Goal: Transaction & Acquisition: Purchase product/service

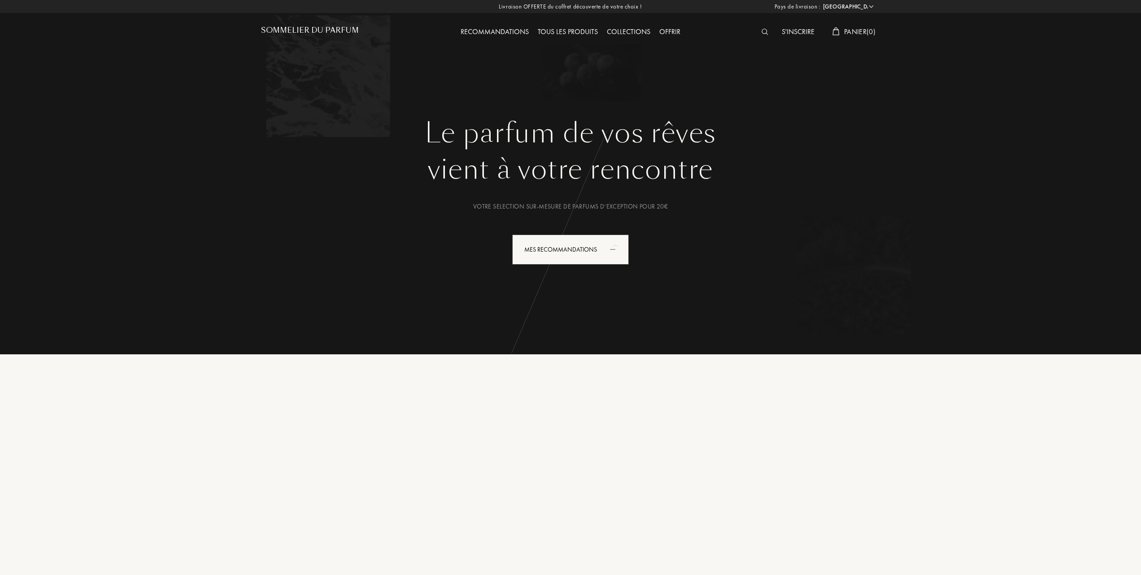
select select "FR"
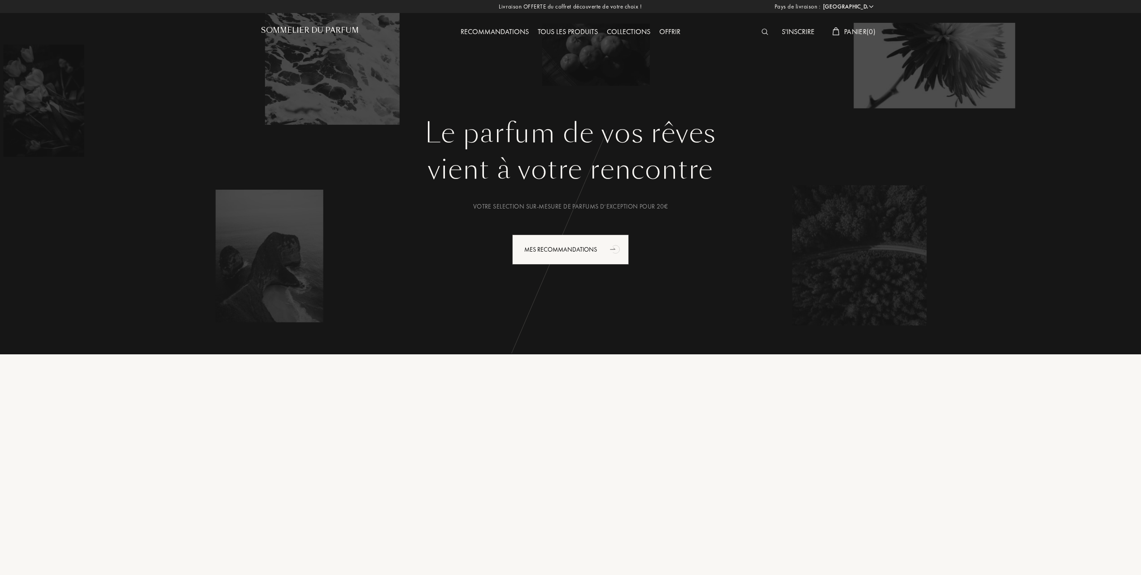
click at [573, 30] on div "Tous les produits" at bounding box center [567, 32] width 69 height 12
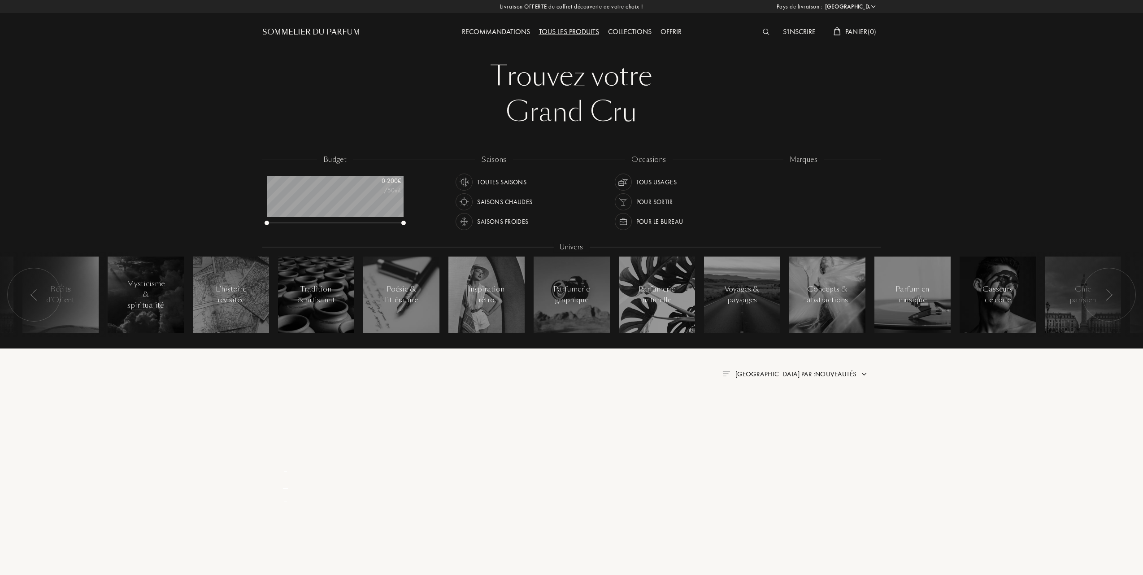
select select "FR"
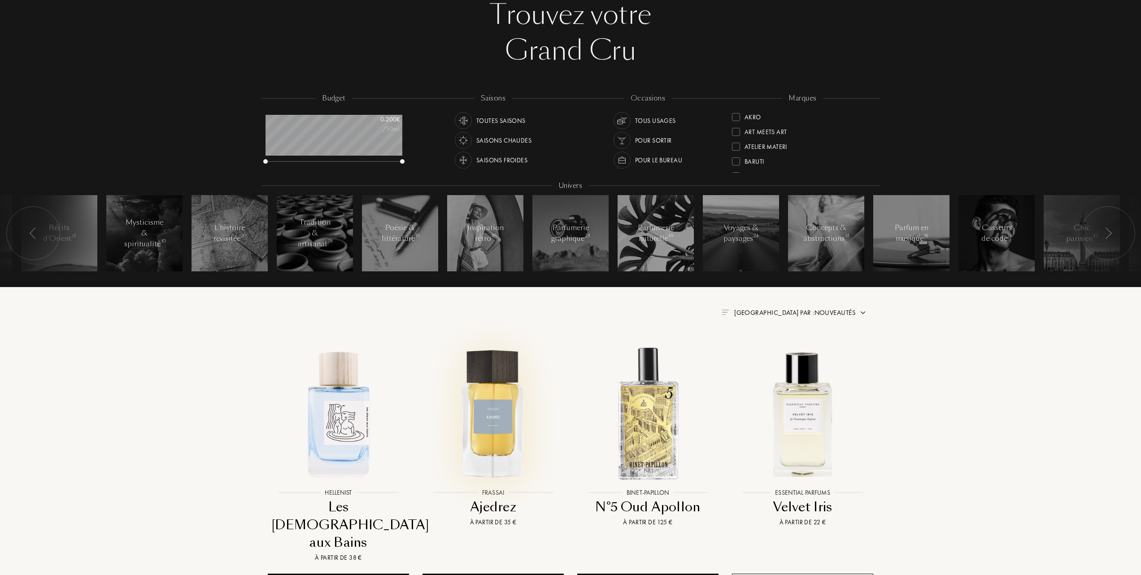
scroll to position [119, 0]
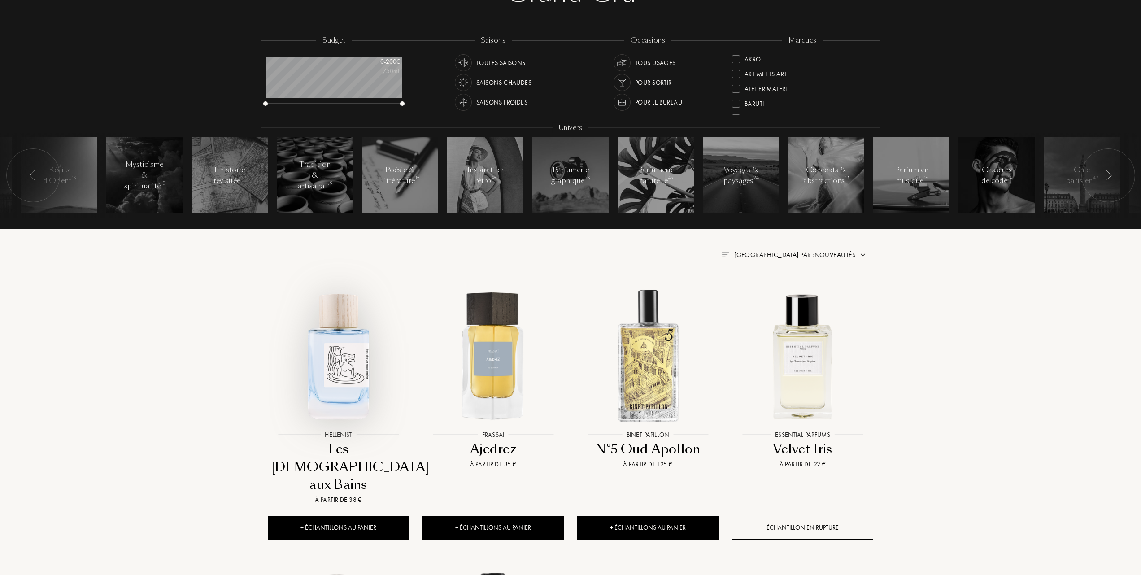
click at [344, 375] on img at bounding box center [338, 355] width 139 height 139
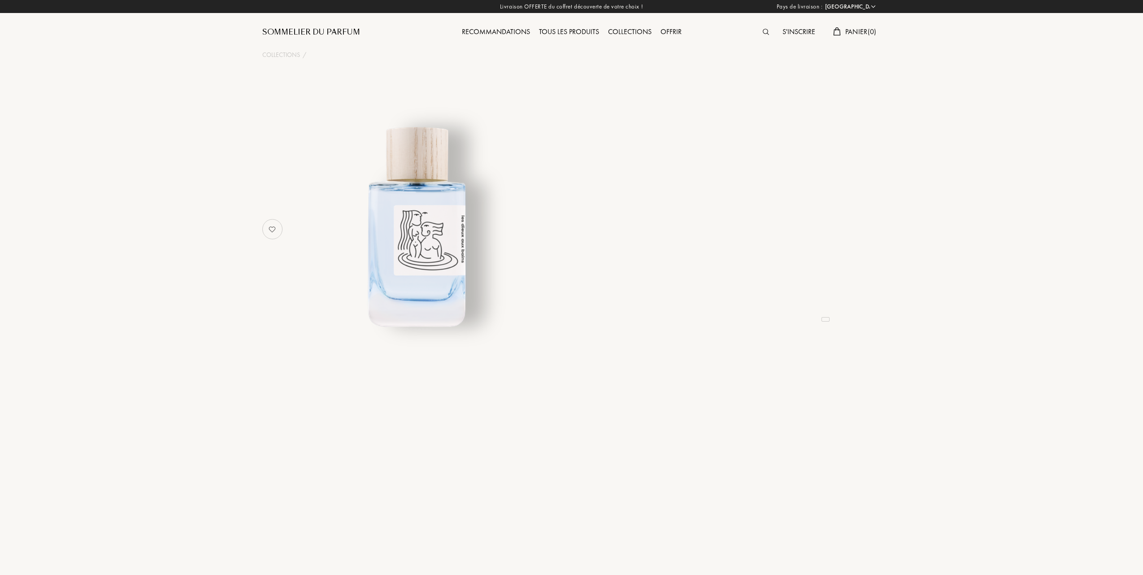
select select "FR"
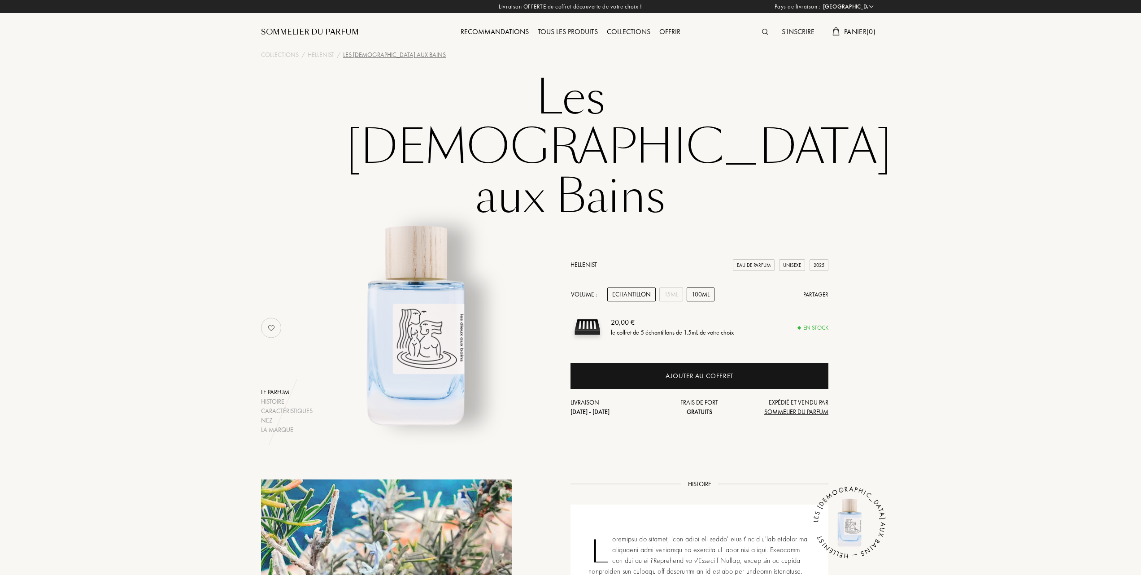
click at [712, 288] on div "100mL" at bounding box center [701, 295] width 28 height 14
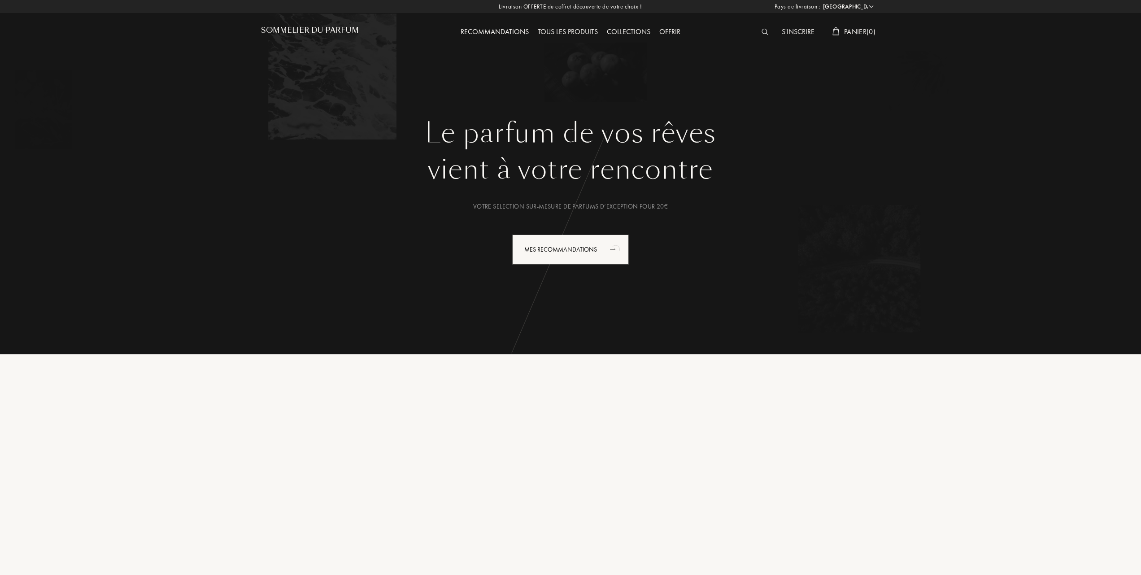
select select "FR"
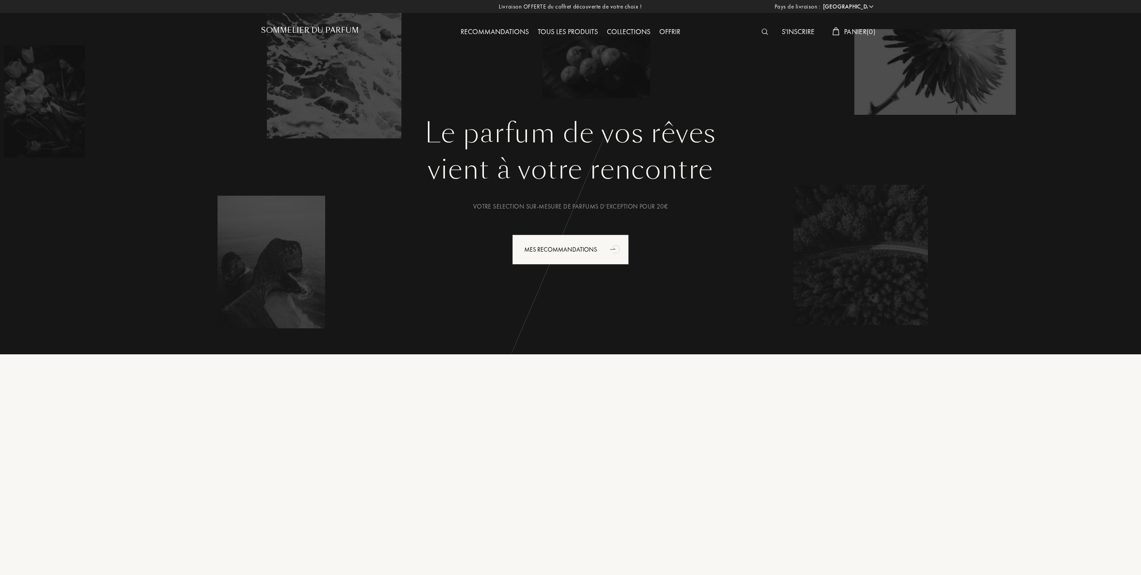
click at [622, 29] on div "Collections" at bounding box center [628, 32] width 52 height 12
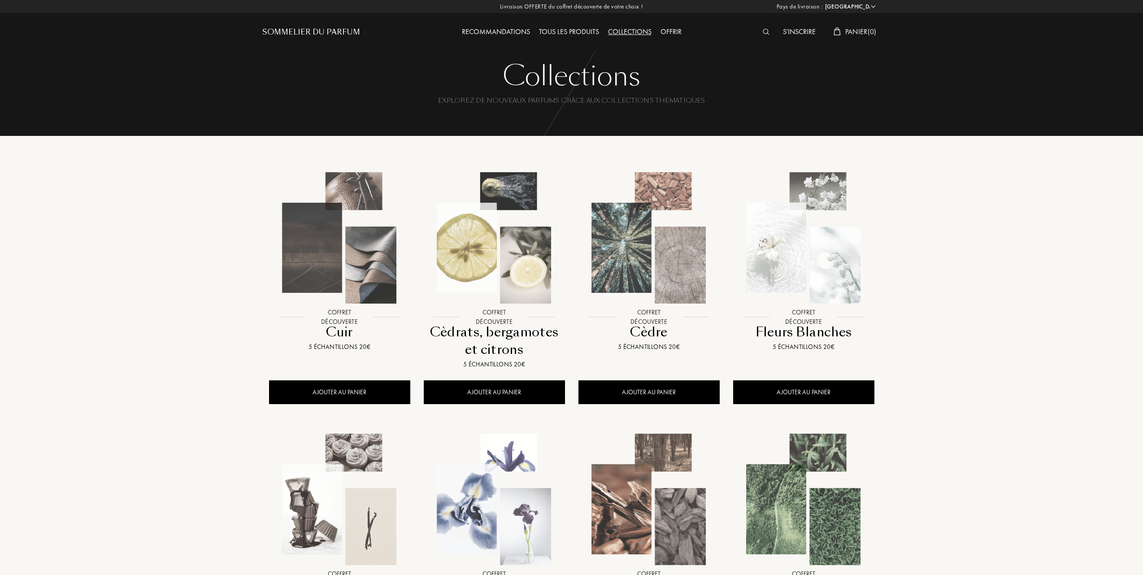
select select "FR"
click at [521, 263] on img at bounding box center [492, 237] width 139 height 139
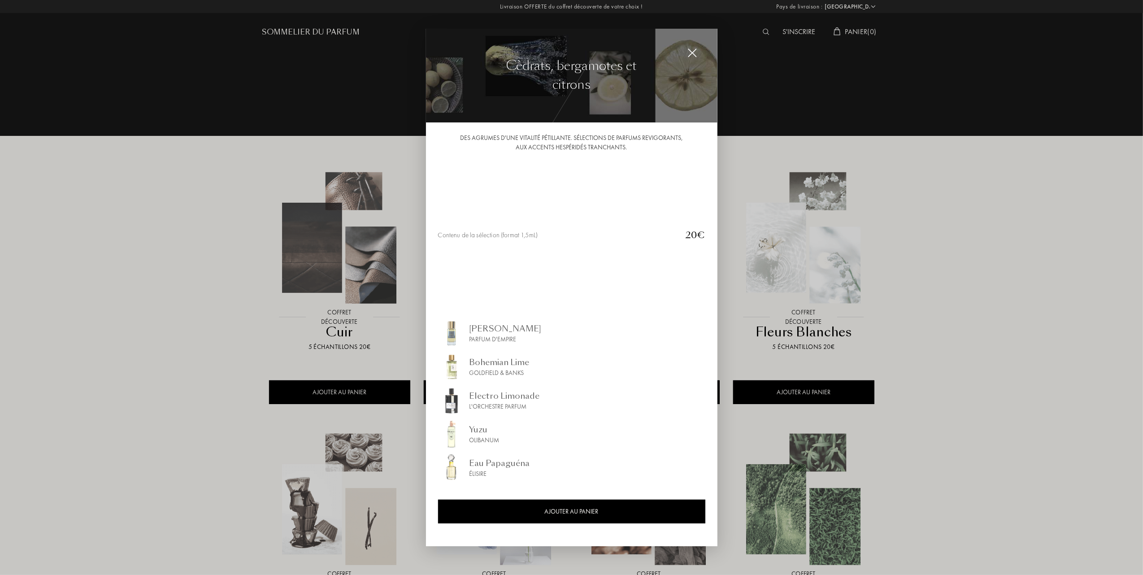
click at [192, 263] on div at bounding box center [571, 287] width 1143 height 575
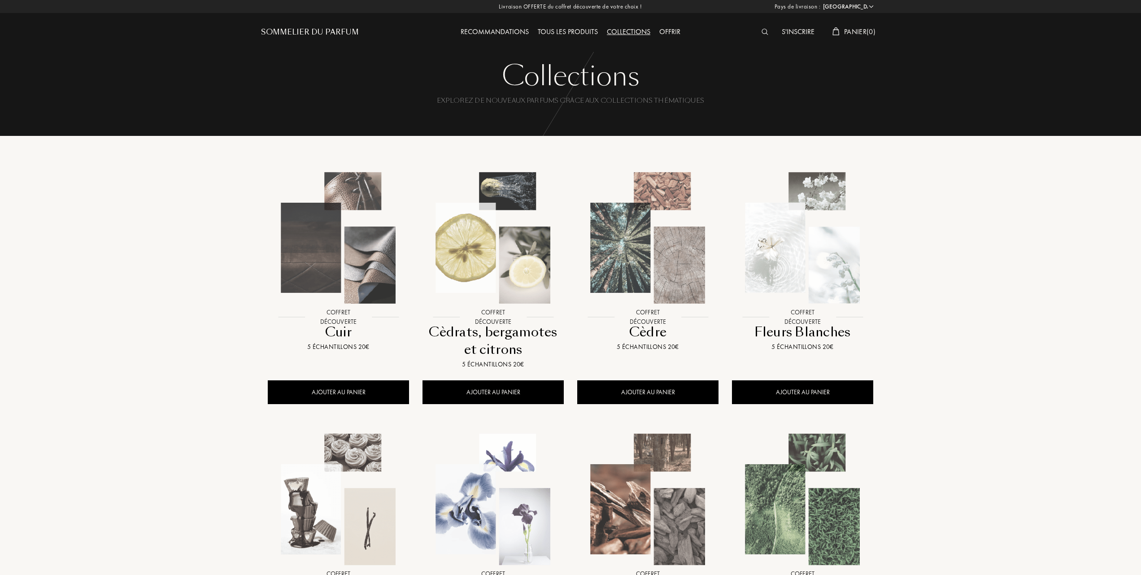
click at [334, 269] on img at bounding box center [338, 237] width 139 height 139
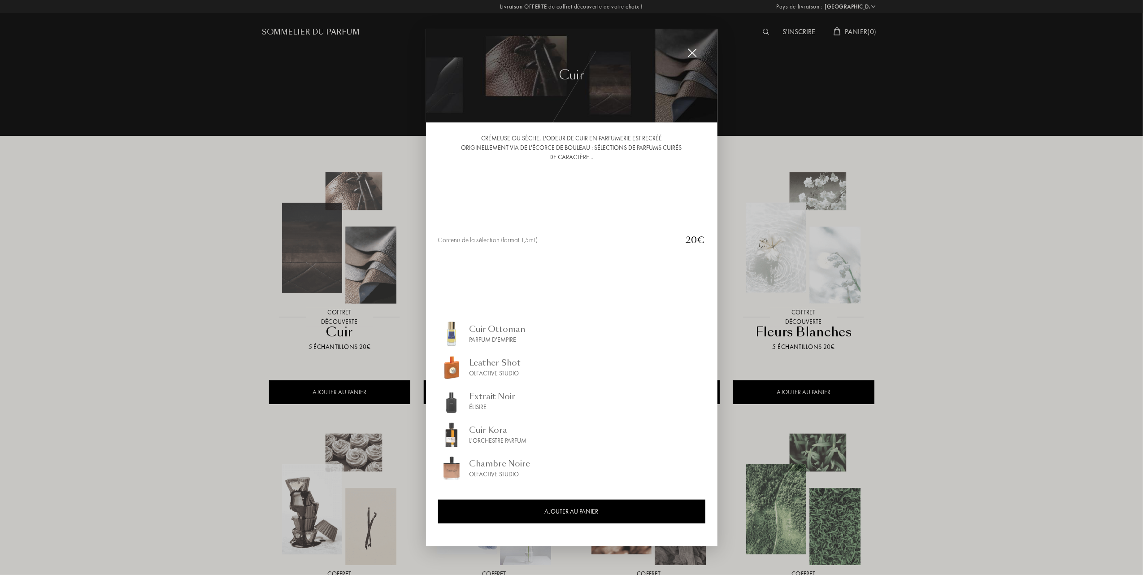
click at [471, 395] on div "Extrait Noir" at bounding box center [493, 396] width 46 height 12
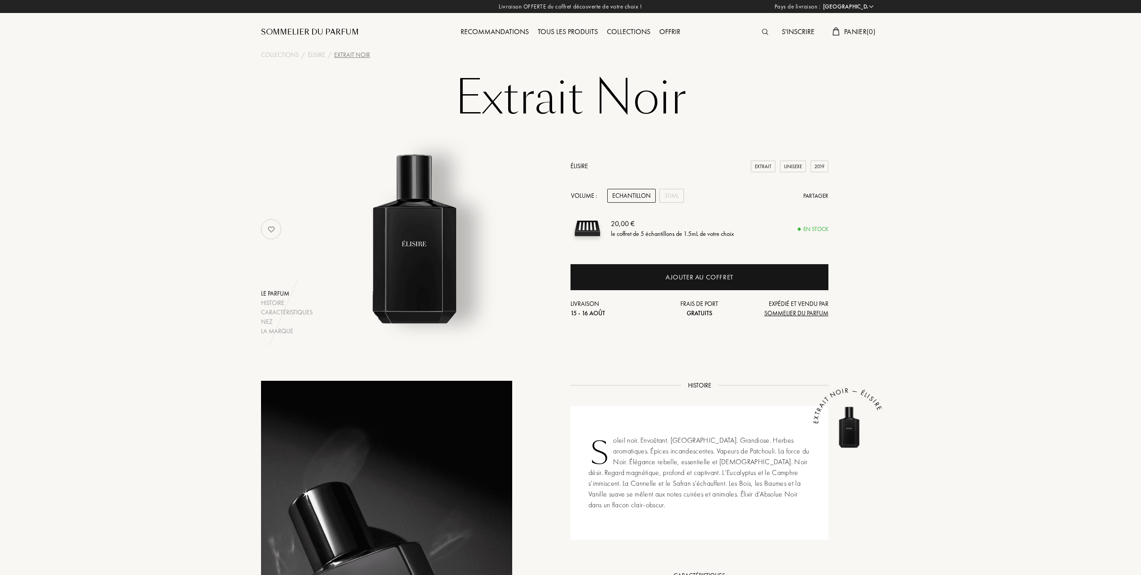
select select "FR"
click at [673, 196] on div "30mL" at bounding box center [671, 196] width 25 height 14
click at [633, 196] on div "Echantillon" at bounding box center [631, 196] width 48 height 14
click at [678, 194] on div "30mL" at bounding box center [671, 196] width 25 height 14
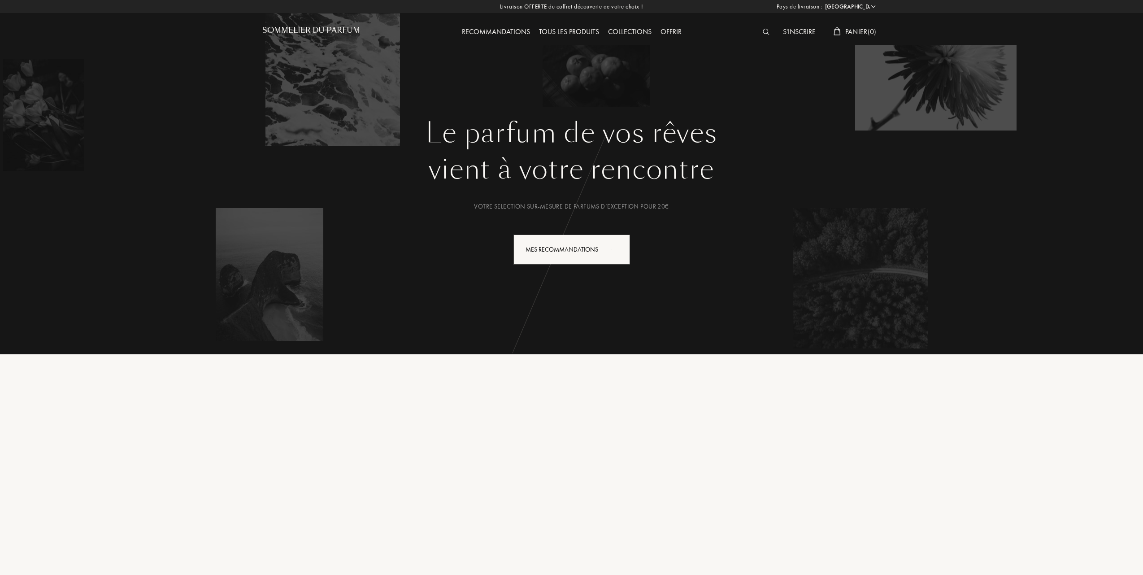
select select "FR"
click at [586, 246] on div "Mes Recommandations" at bounding box center [570, 250] width 117 height 30
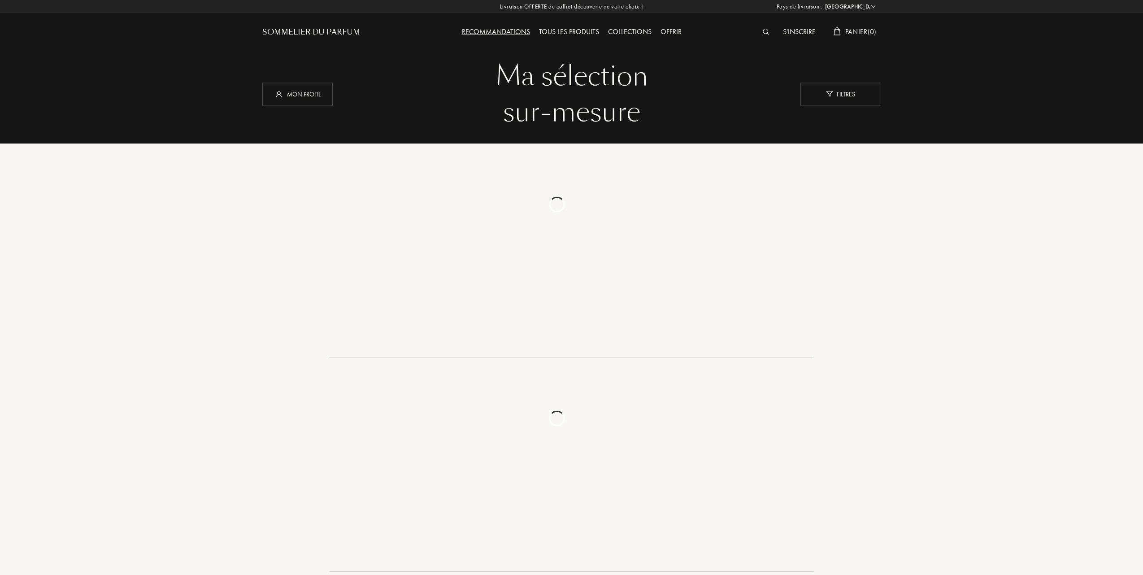
select select "FR"
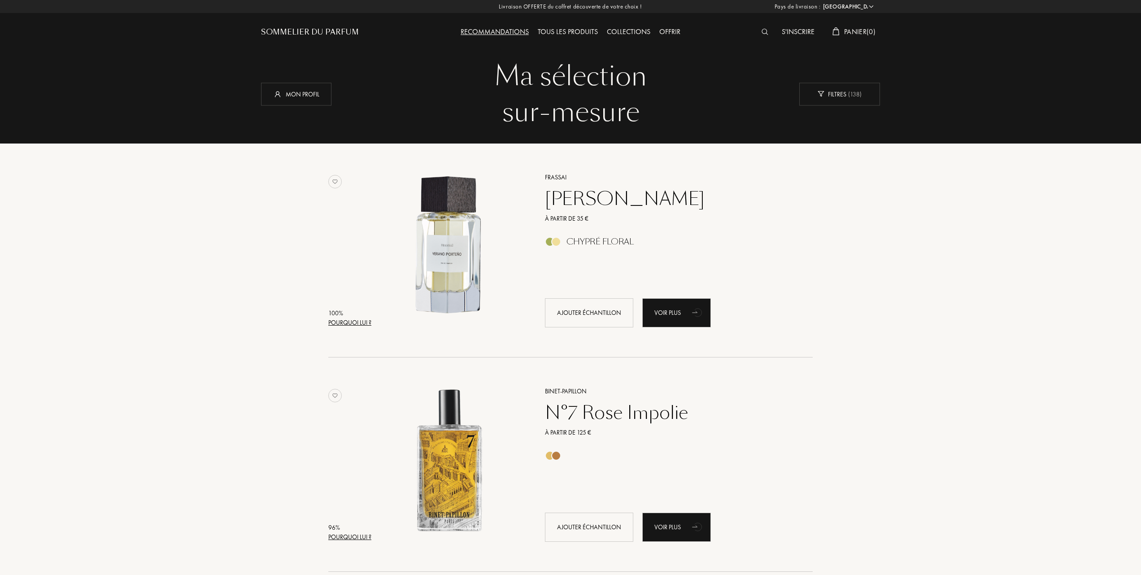
click at [628, 31] on div "Collections" at bounding box center [628, 32] width 52 height 12
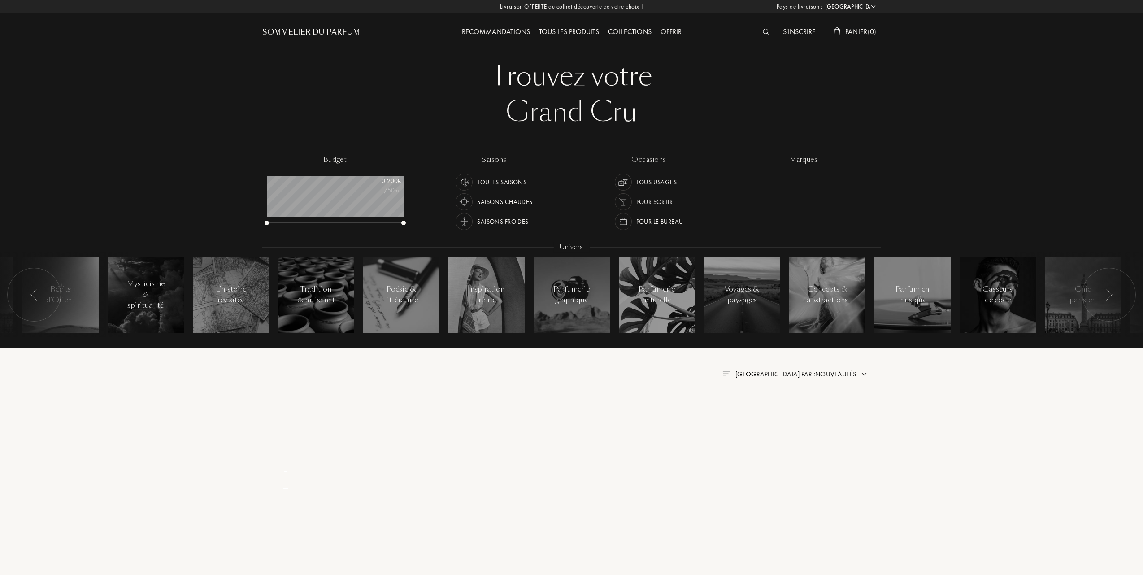
select select "FR"
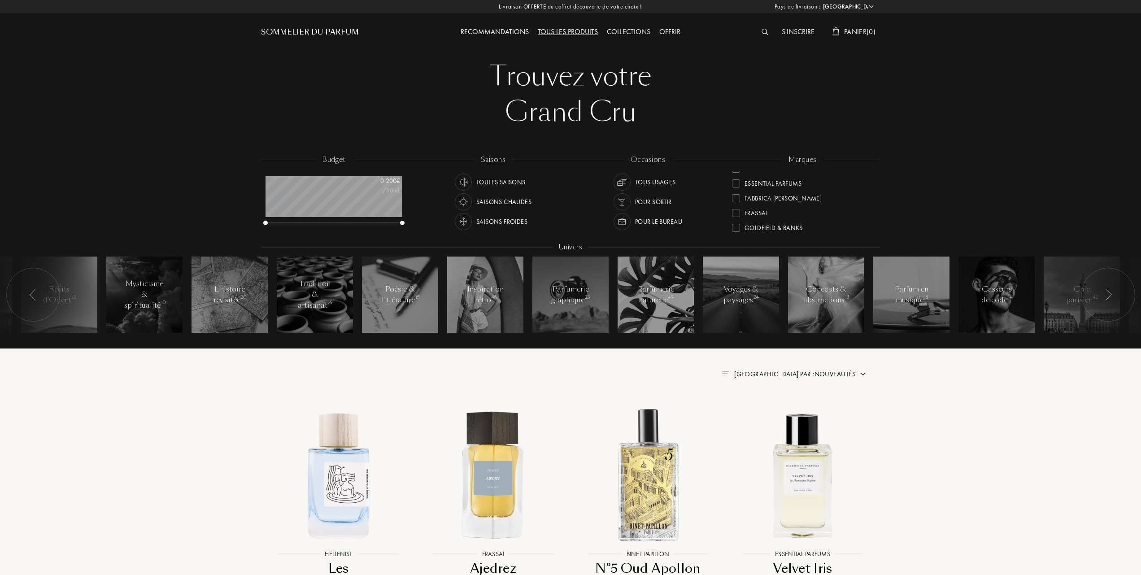
scroll to position [119, 0]
click at [733, 218] on div at bounding box center [736, 222] width 8 height 8
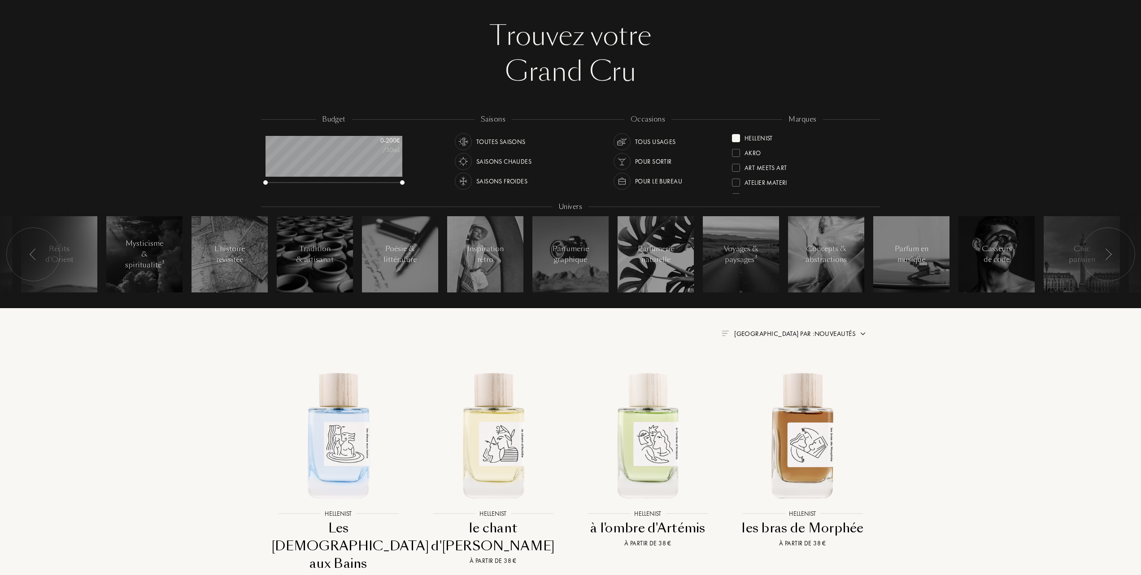
scroll to position [119, 0]
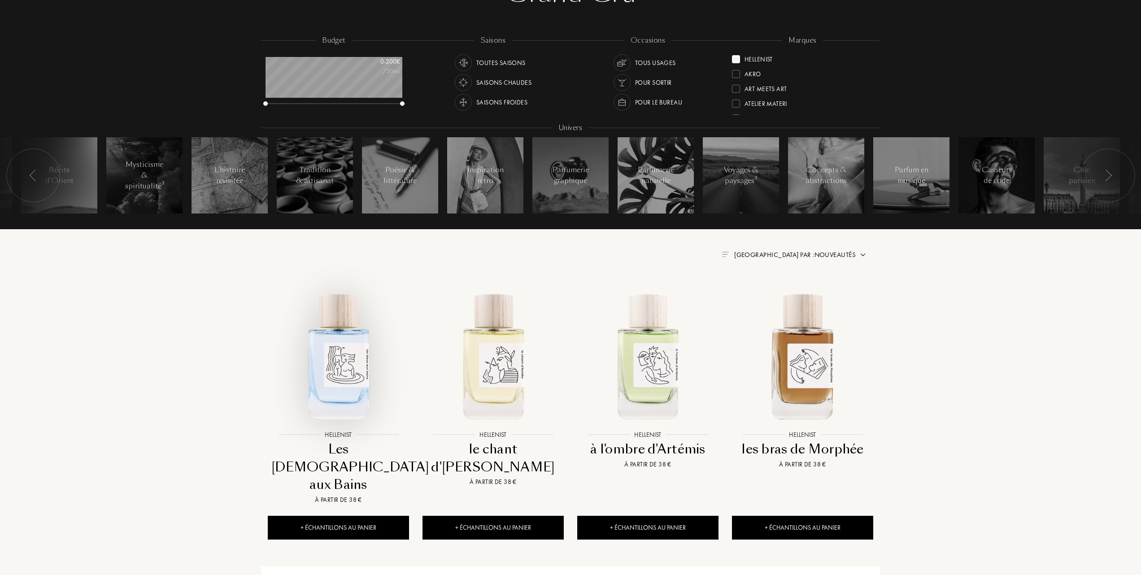
click at [340, 375] on img at bounding box center [338, 355] width 139 height 139
click at [341, 354] on img at bounding box center [338, 355] width 139 height 139
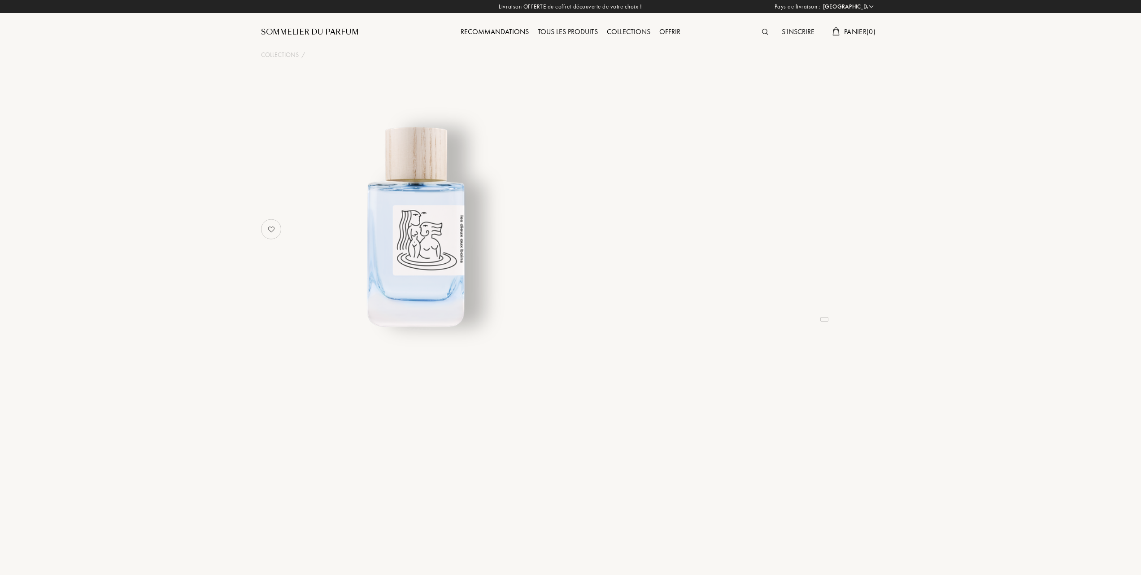
select select "FR"
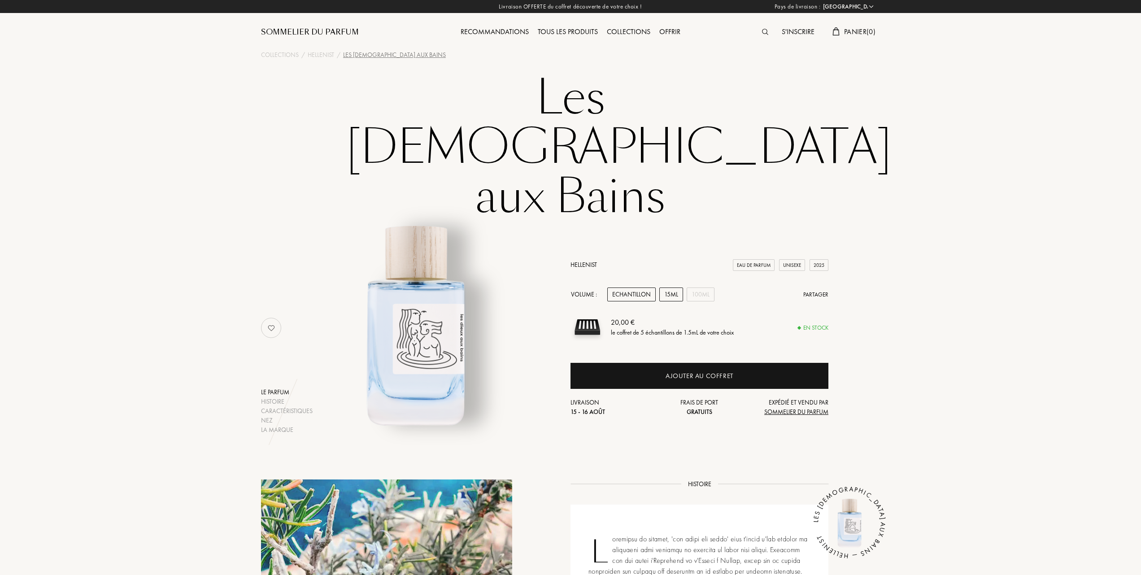
click at [670, 288] on div "15mL" at bounding box center [671, 295] width 24 height 14
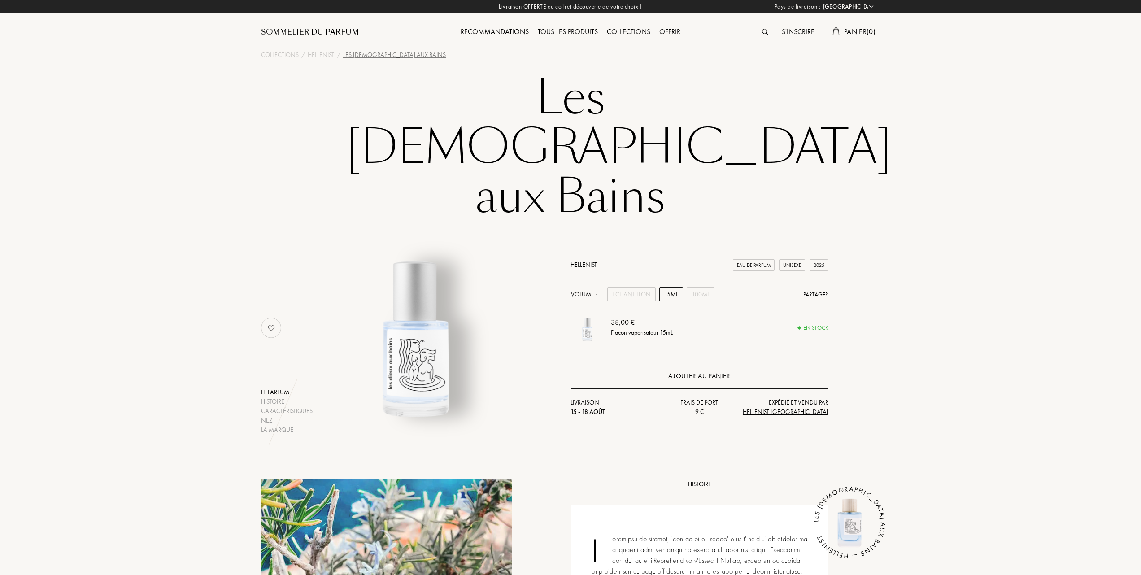
click at [687, 371] on div "Ajouter au panier" at bounding box center [699, 376] width 62 height 10
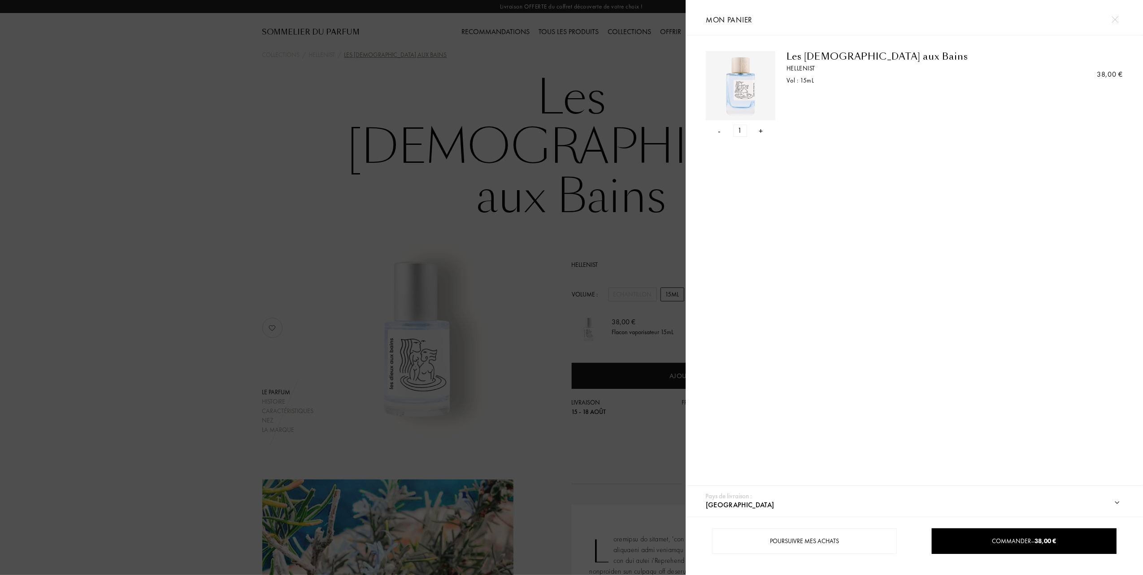
click at [265, 288] on div at bounding box center [343, 287] width 686 height 575
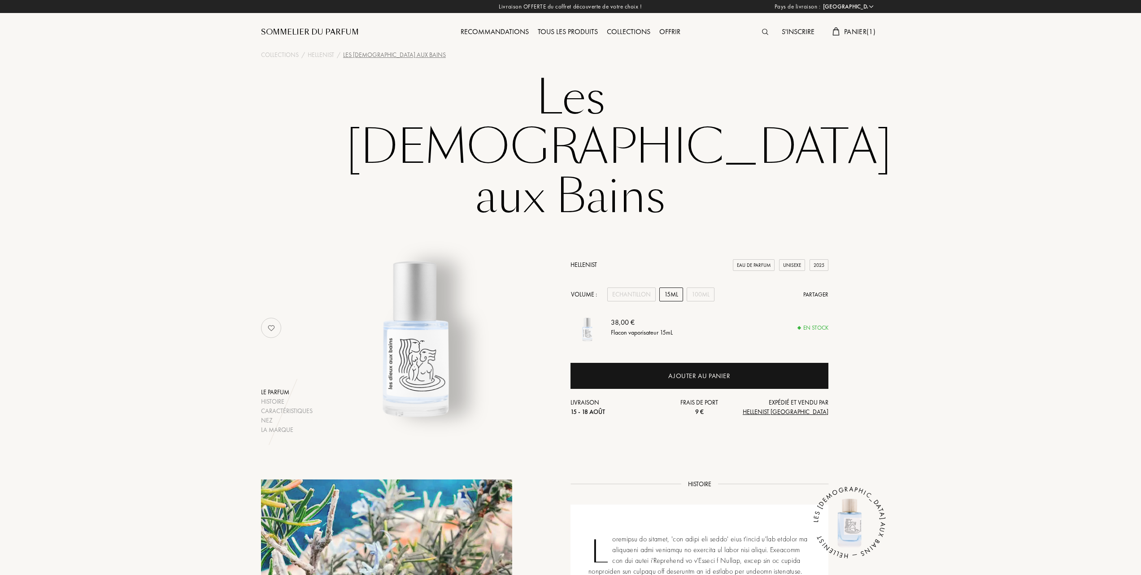
click at [854, 29] on span "Panier ( 1 )" at bounding box center [859, 31] width 31 height 9
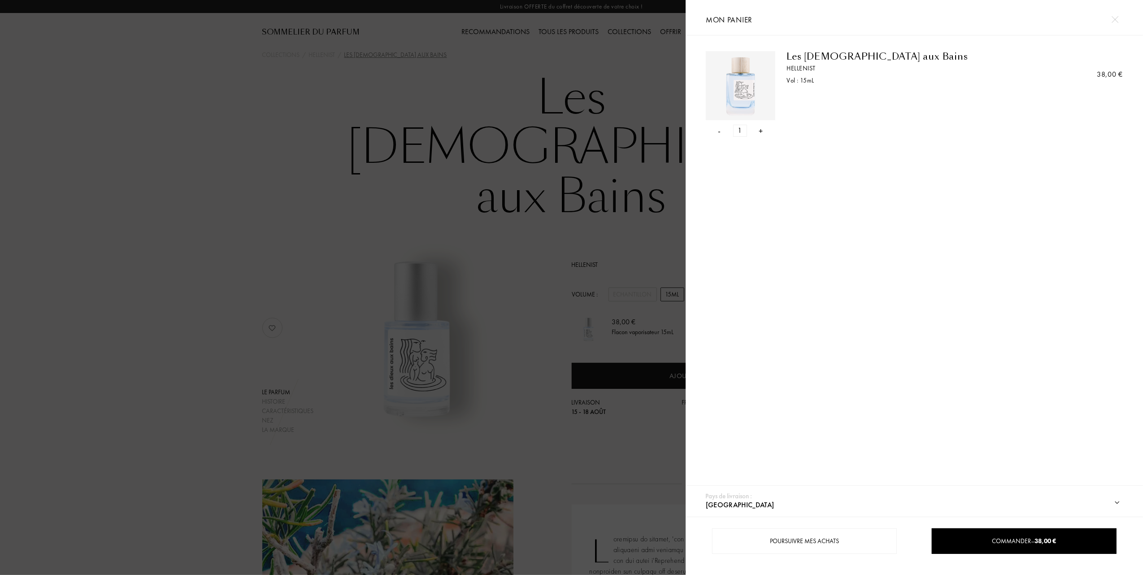
click at [716, 130] on div "- 1 +" at bounding box center [741, 131] width 70 height 12
click at [719, 133] on div "-" at bounding box center [720, 131] width 3 height 12
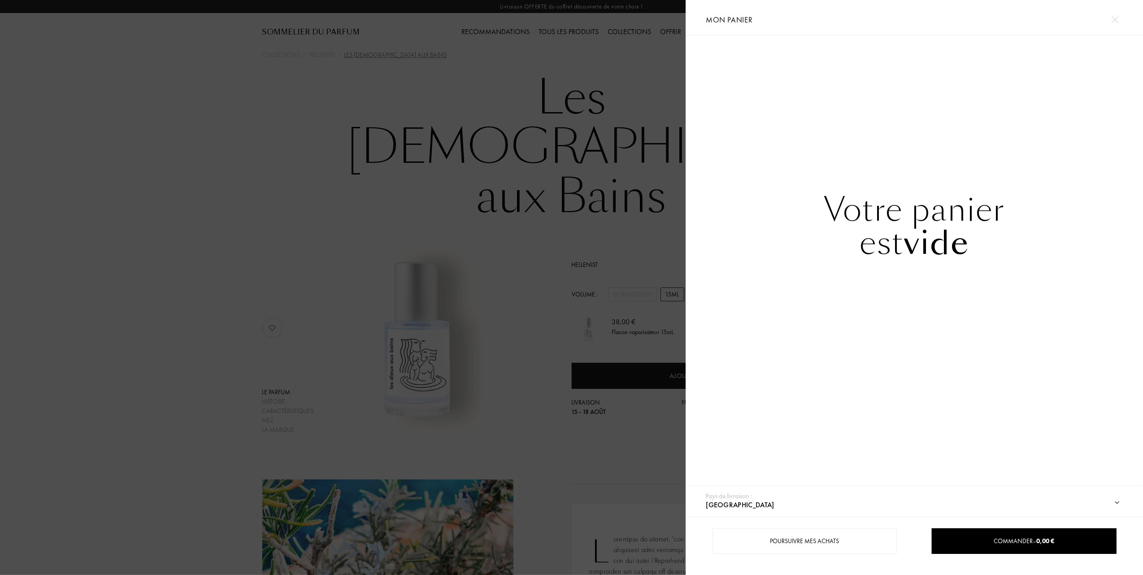
click at [225, 153] on div at bounding box center [343, 287] width 686 height 575
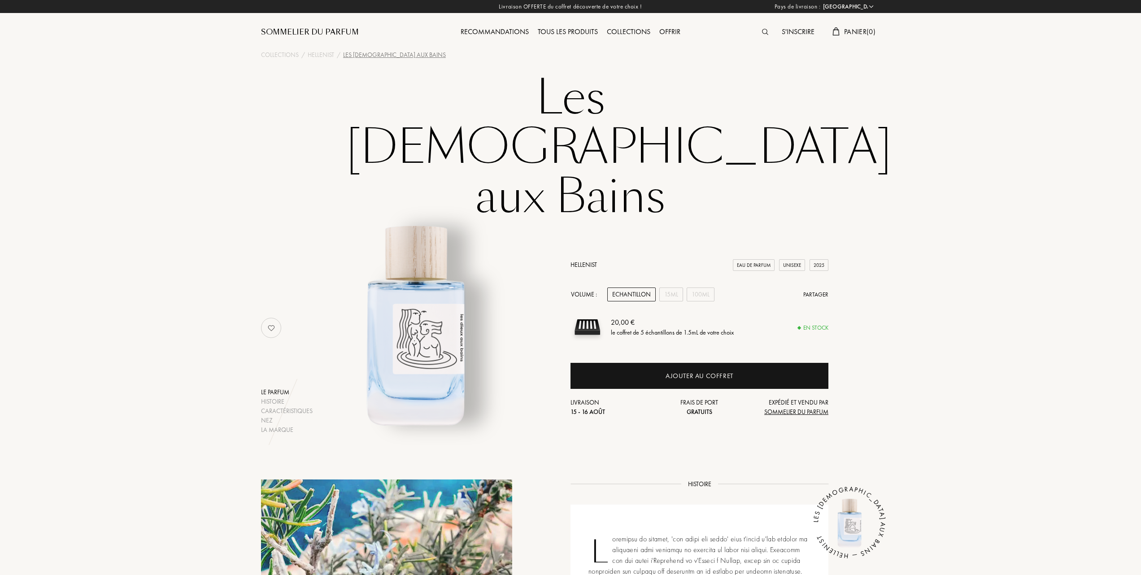
select select "FR"
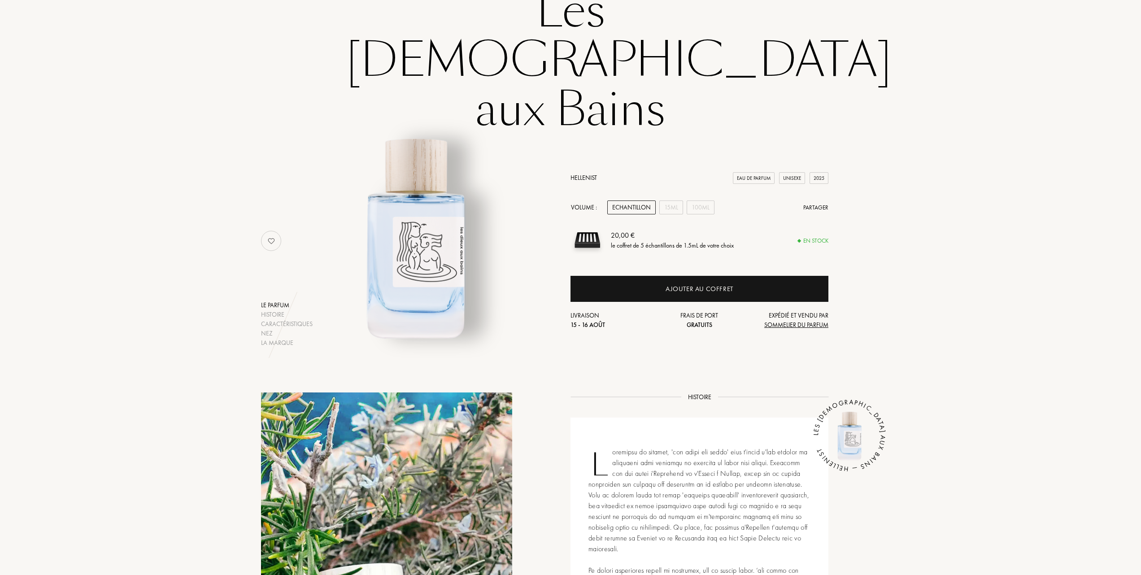
scroll to position [60, 0]
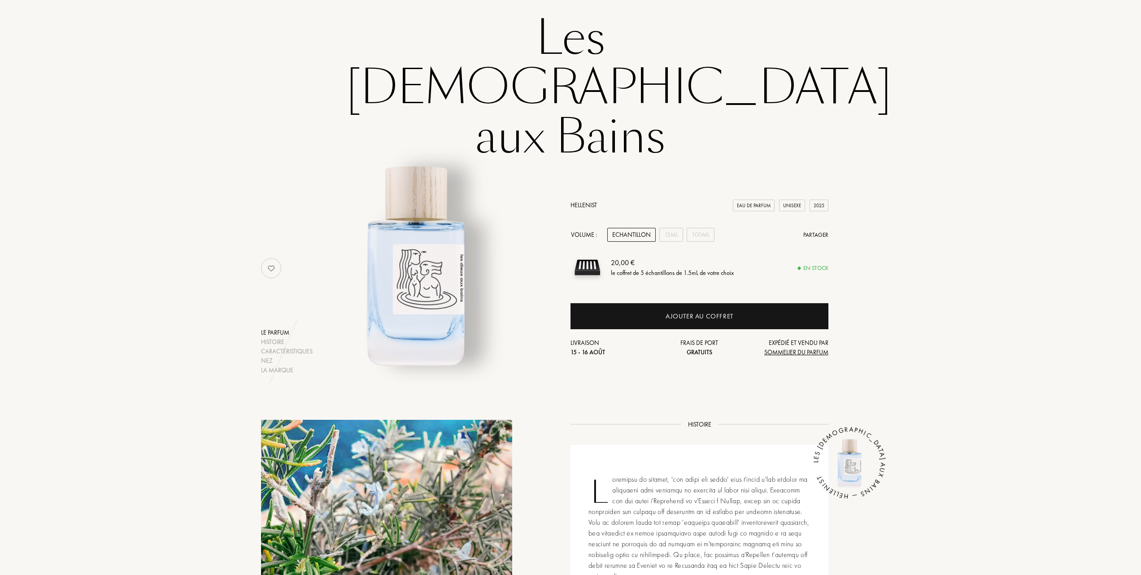
click at [591, 201] on link "Hellenist" at bounding box center [584, 205] width 26 height 8
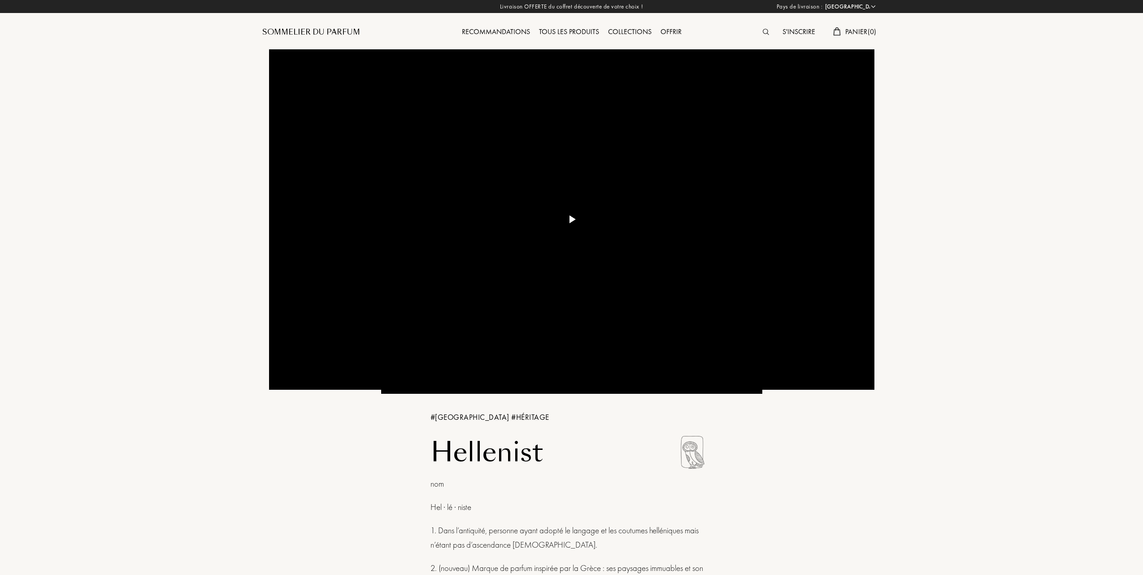
select select "FR"
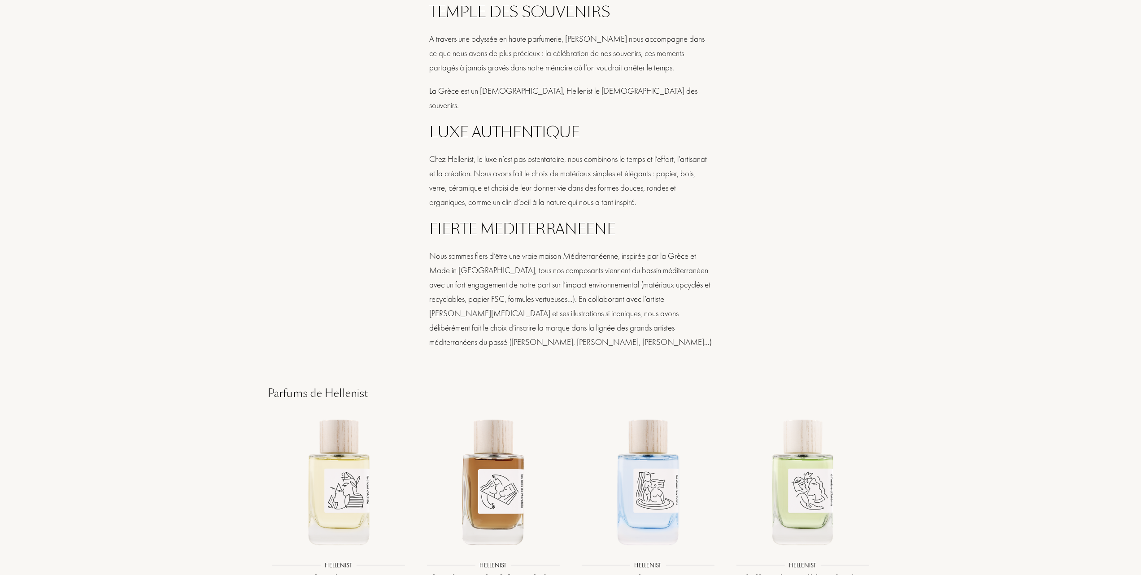
scroll to position [837, 0]
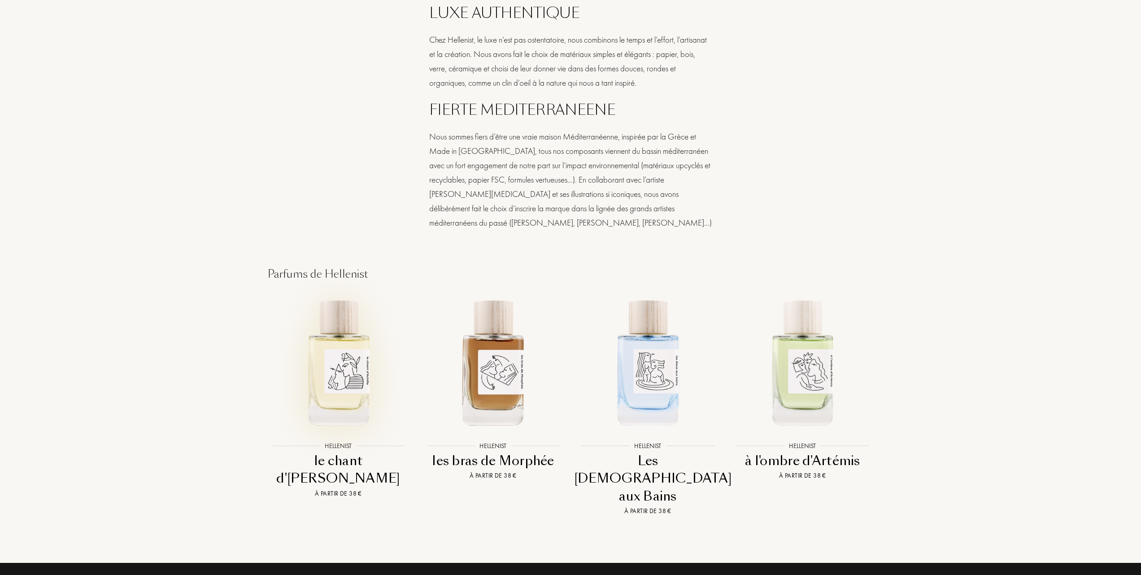
click at [338, 348] on img at bounding box center [338, 361] width 139 height 139
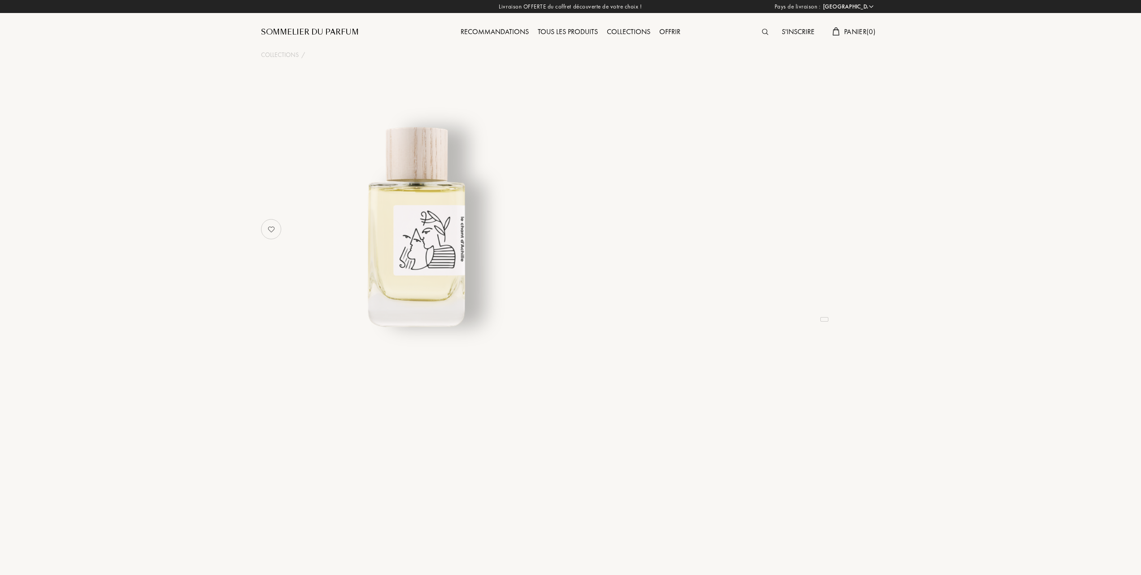
select select "FR"
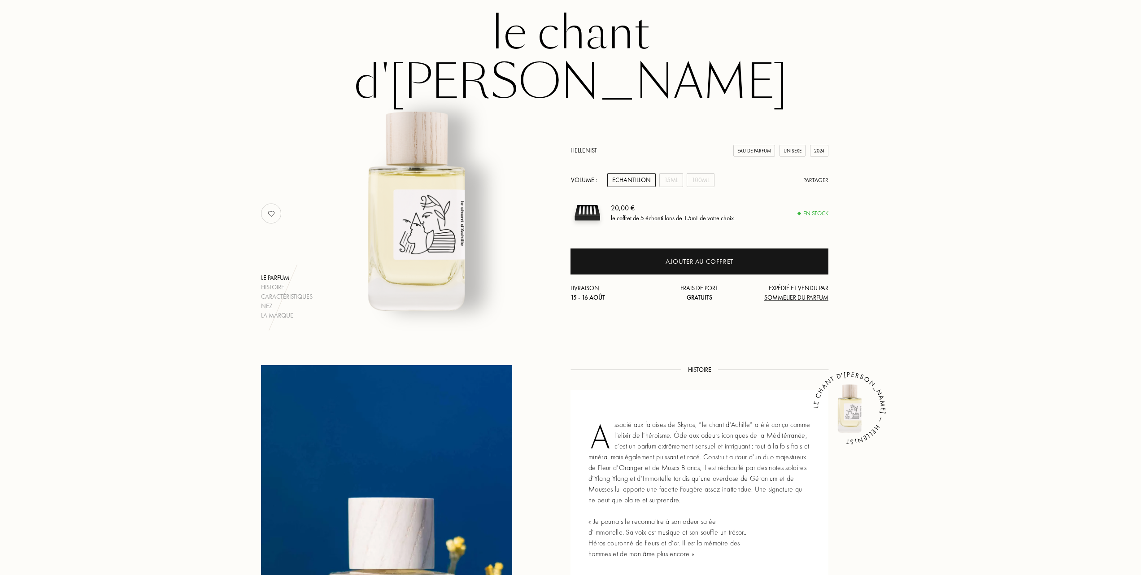
scroll to position [60, 0]
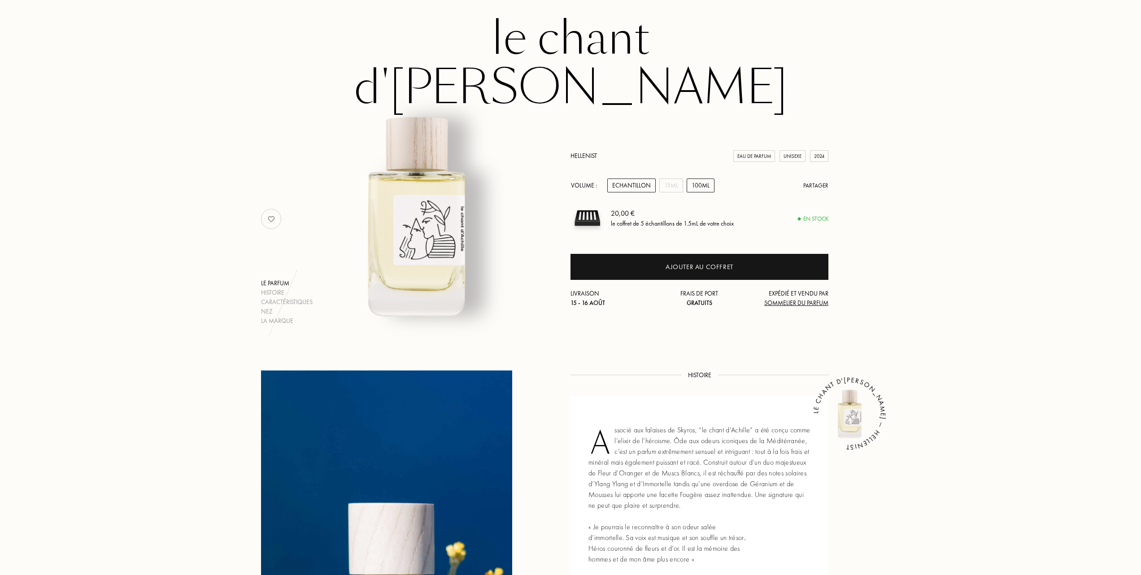
click at [708, 179] on div "100mL" at bounding box center [701, 186] width 28 height 14
click at [271, 307] on div "Nez" at bounding box center [287, 311] width 52 height 9
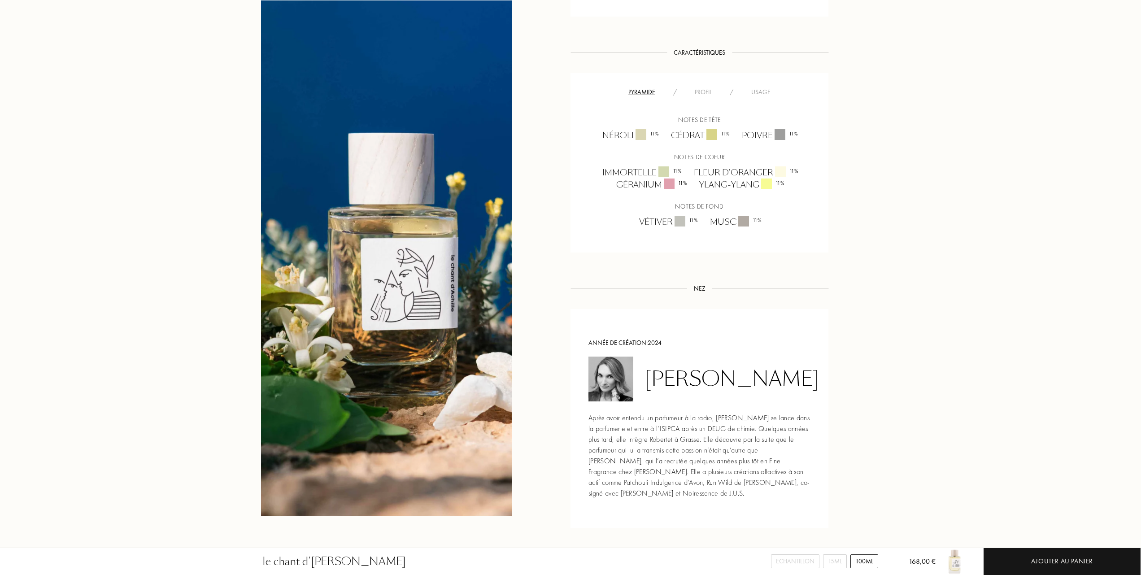
scroll to position [616, 0]
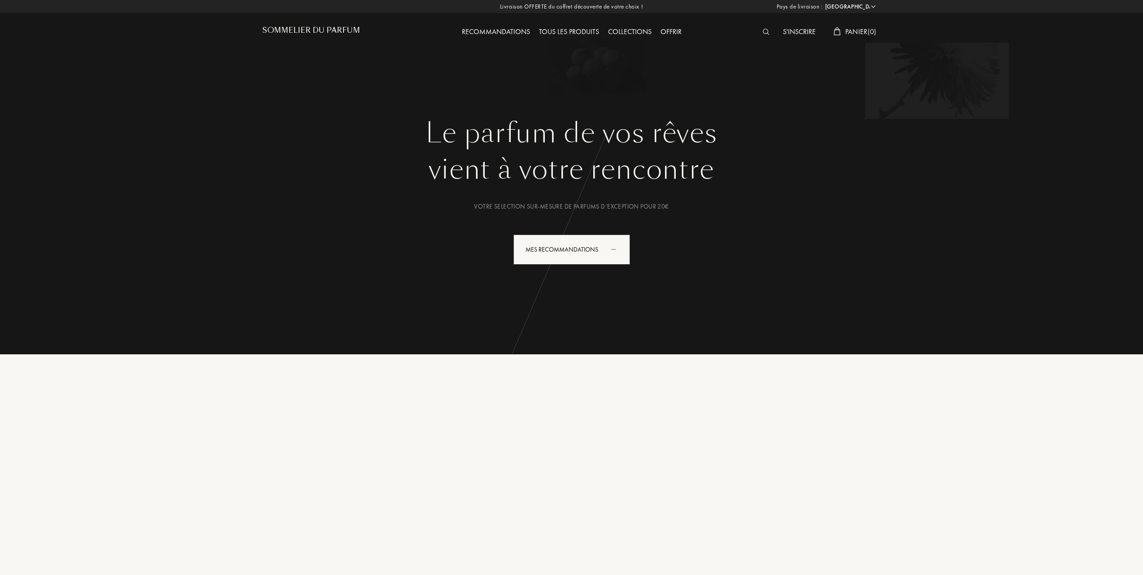
select select "FR"
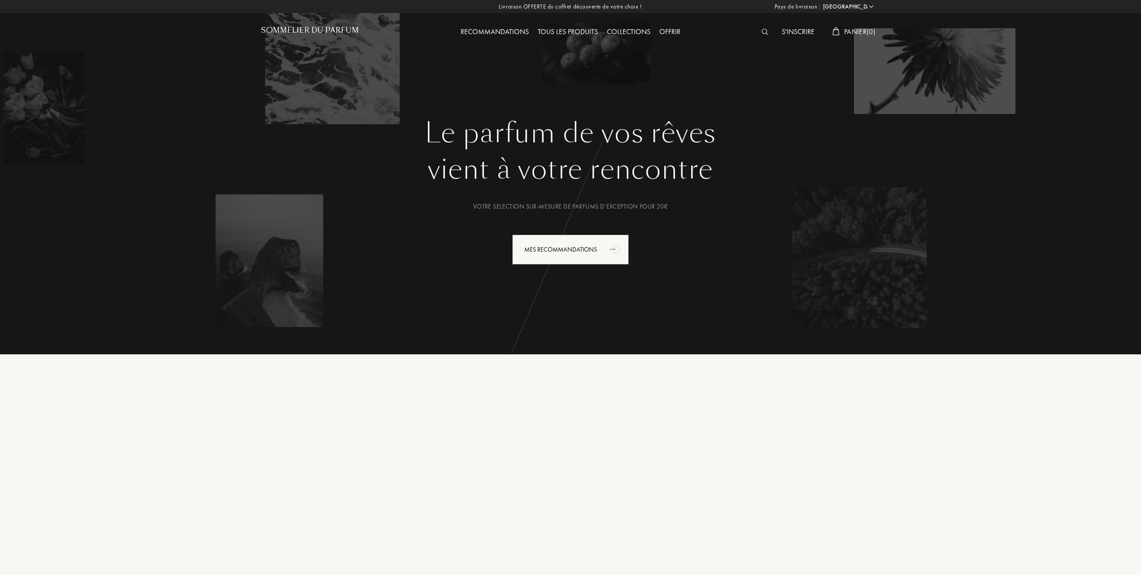
click at [574, 27] on div "Tous les produits" at bounding box center [567, 32] width 69 height 12
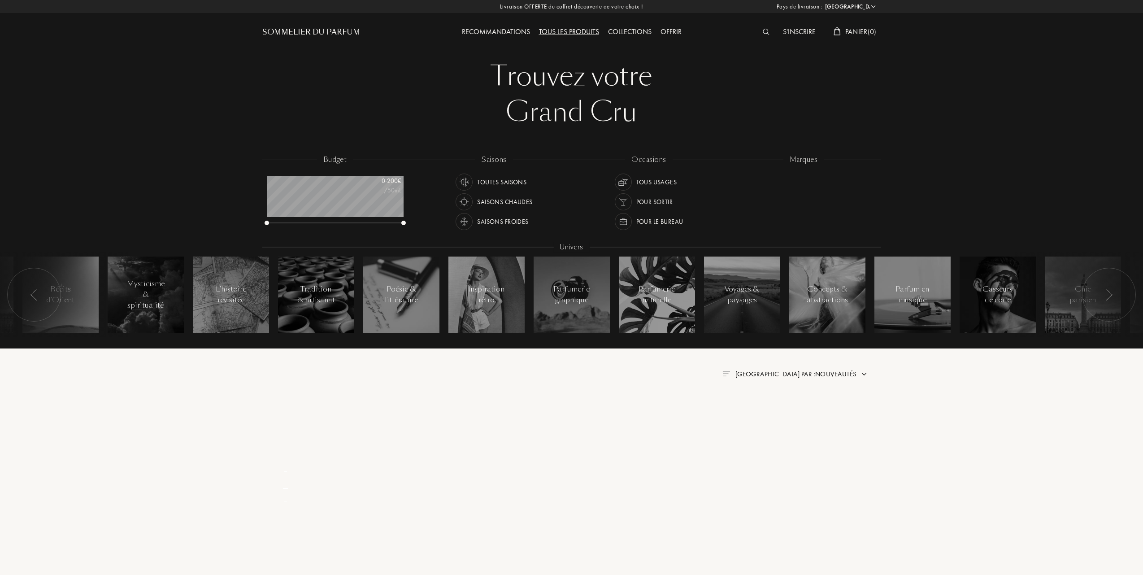
select select "FR"
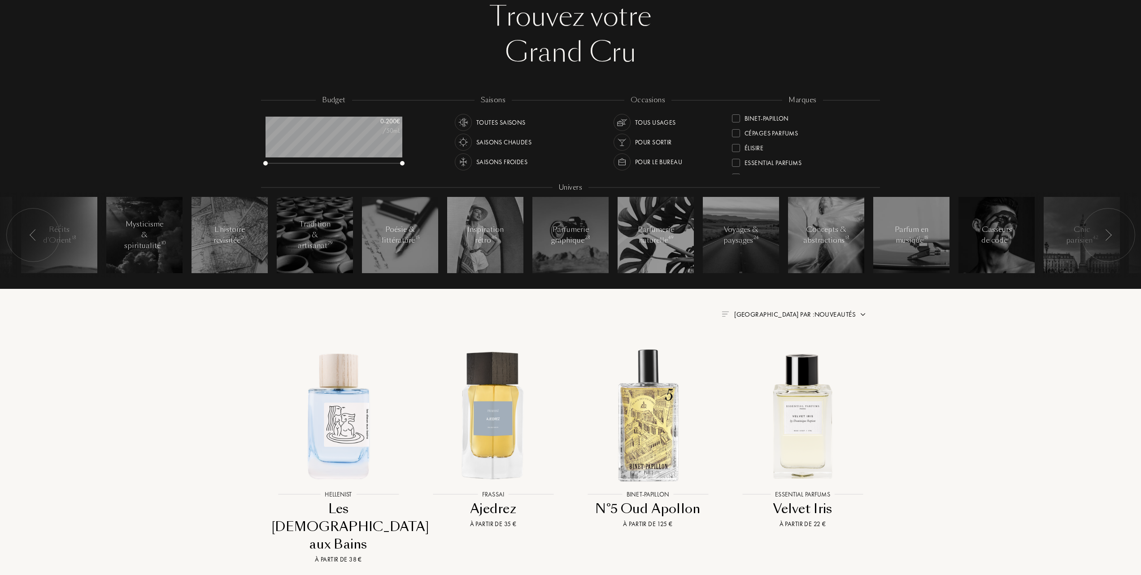
scroll to position [119, 0]
click at [733, 158] on div at bounding box center [736, 162] width 8 height 8
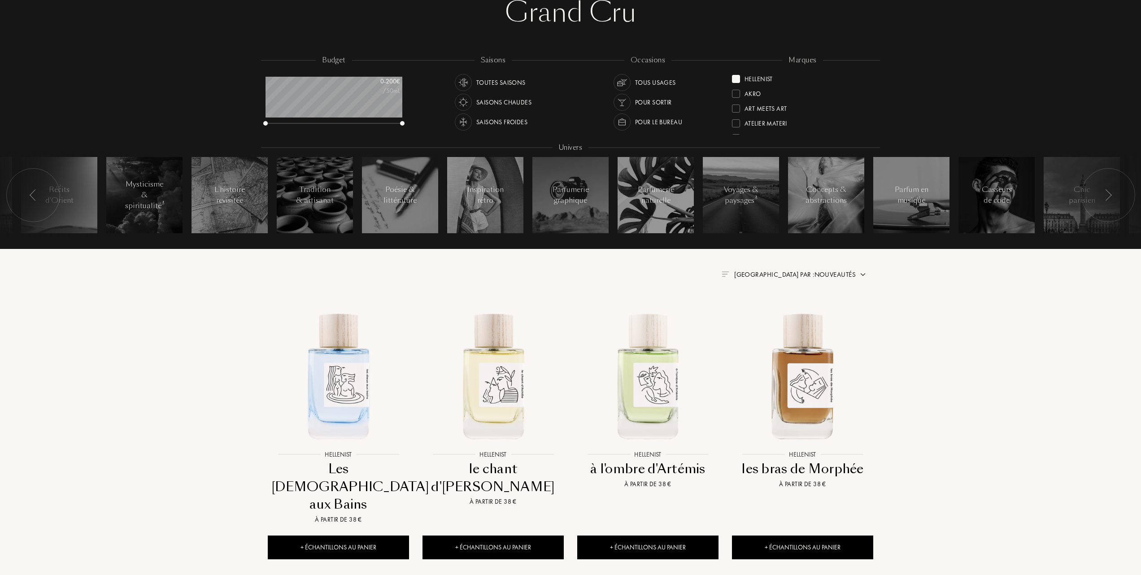
scroll to position [119, 0]
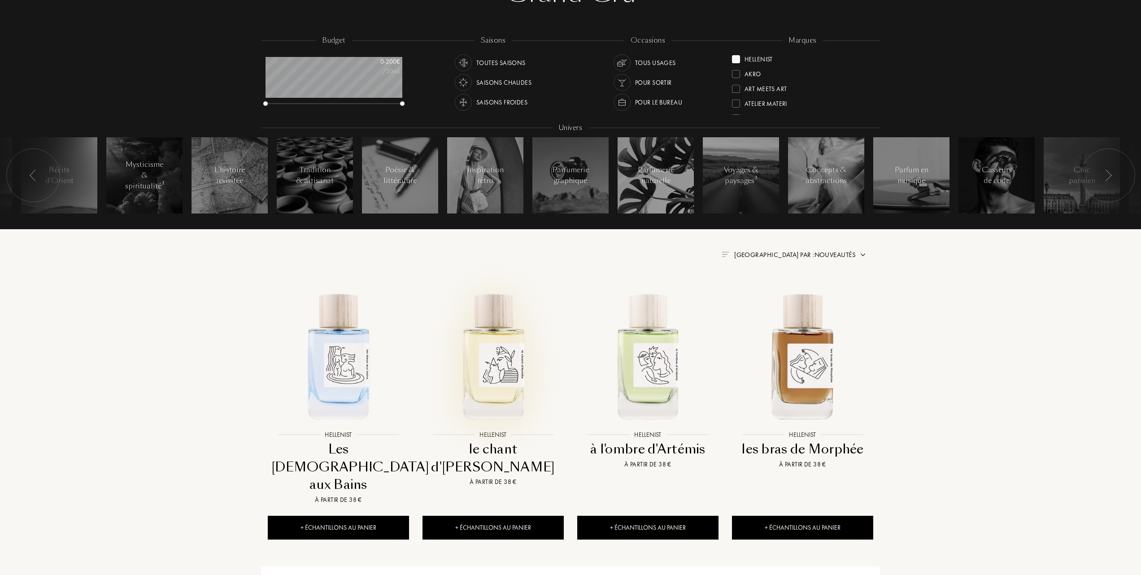
click at [484, 362] on img at bounding box center [492, 355] width 139 height 139
click at [341, 350] on img at bounding box center [338, 355] width 139 height 139
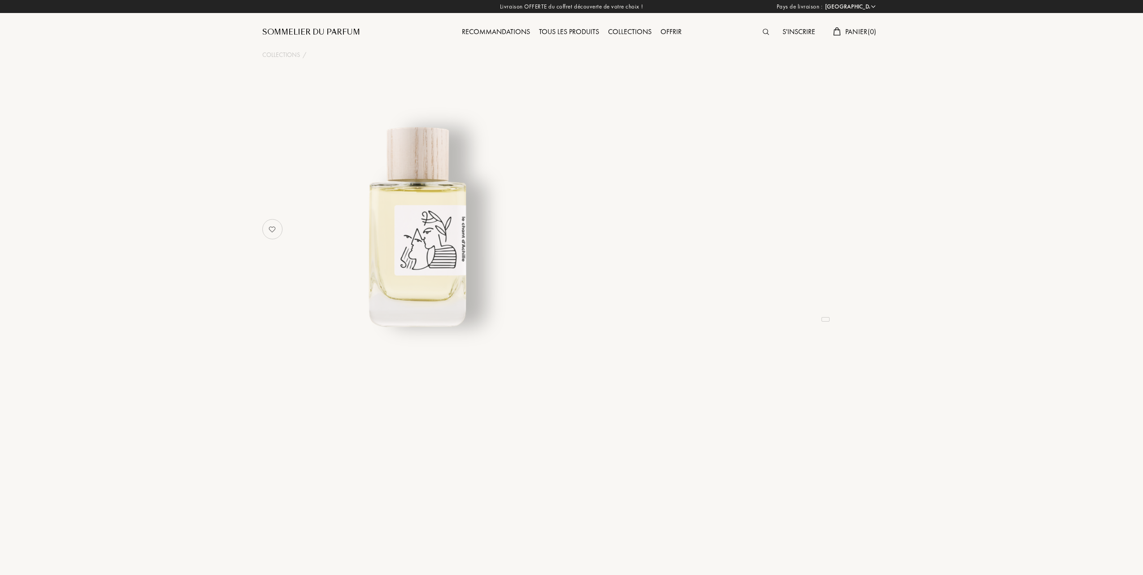
select select "FR"
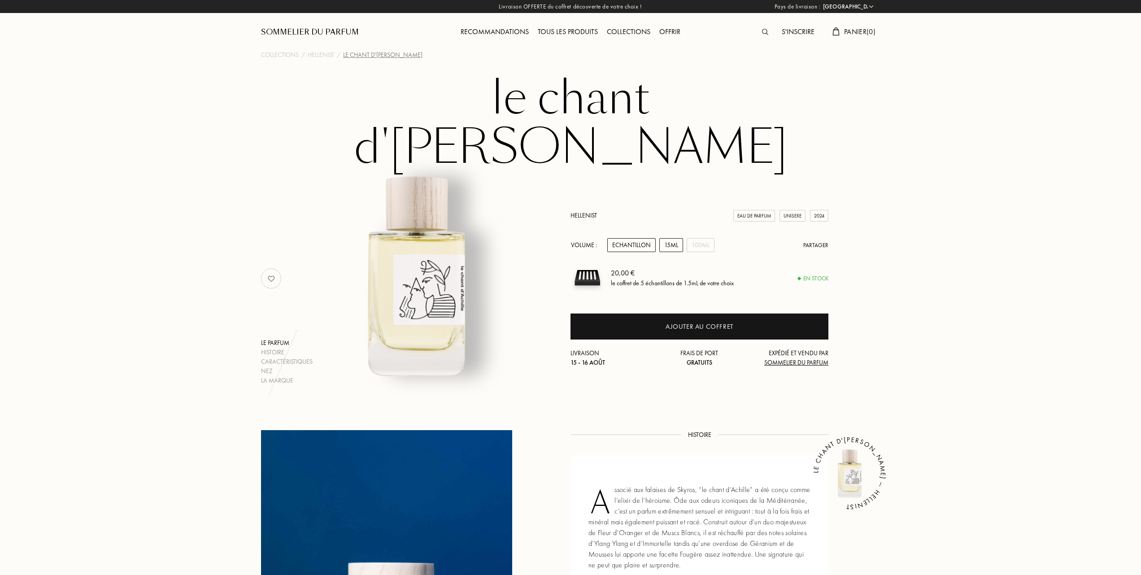
click at [678, 238] on div "15mL" at bounding box center [671, 245] width 24 height 14
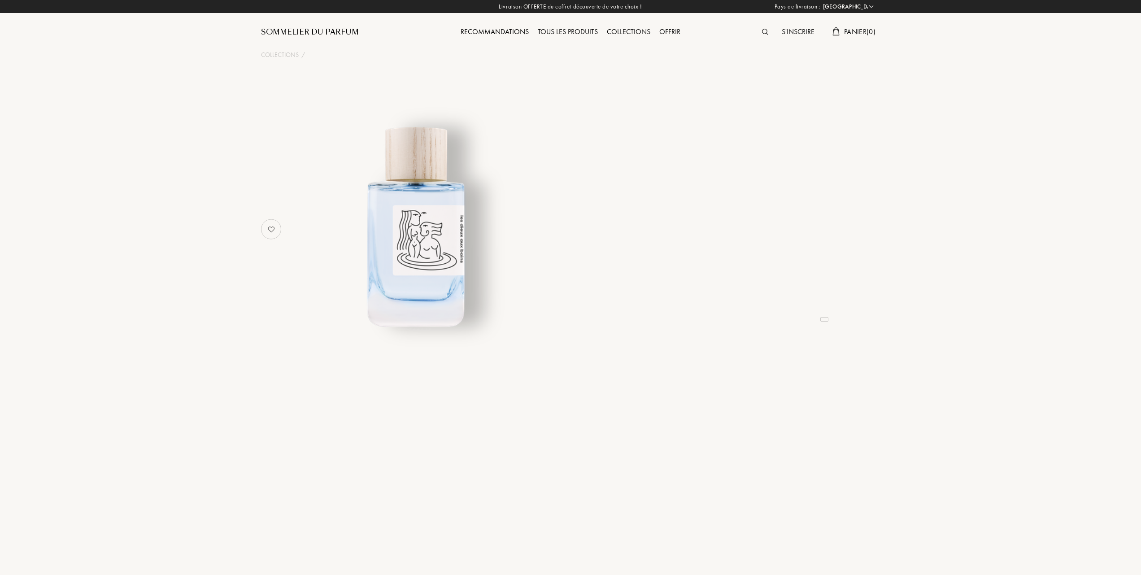
select select "FR"
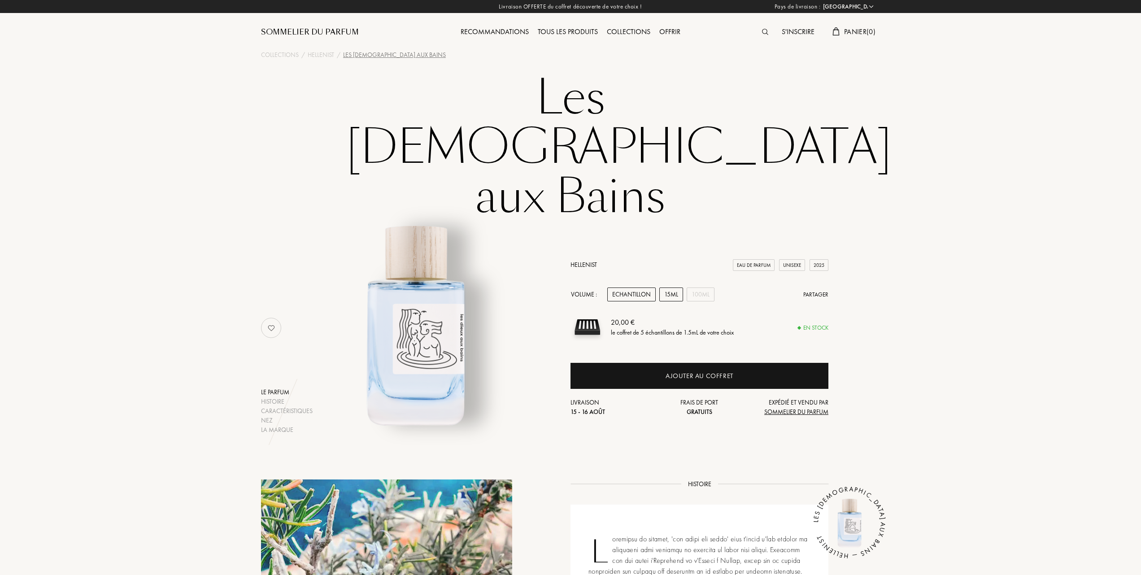
click at [668, 288] on div "15mL" at bounding box center [671, 295] width 24 height 14
